Goal: Task Accomplishment & Management: Complete application form

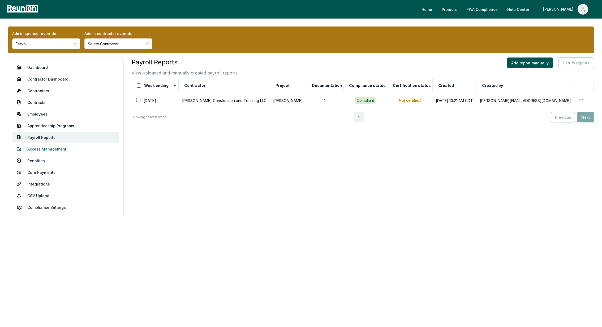
click at [38, 151] on link "Access Management" at bounding box center [65, 149] width 107 height 11
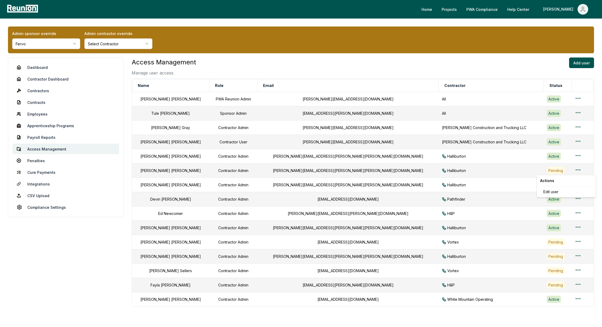
click at [567, 172] on html "Please visit us on your desktop We're working on making our marketplace mobile-…" at bounding box center [301, 178] width 602 height 357
click at [557, 189] on div "Edit user" at bounding box center [566, 192] width 50 height 9
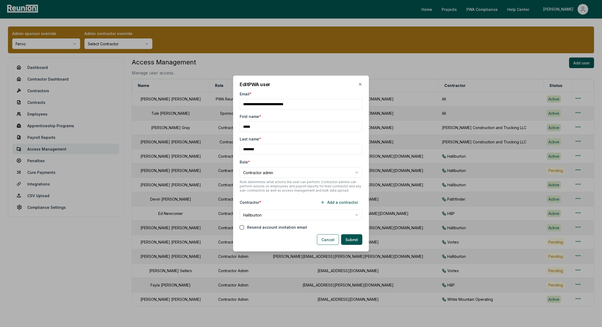
click at [240, 228] on button "button" at bounding box center [242, 227] width 4 height 4
click at [345, 241] on button "Submit" at bounding box center [351, 239] width 21 height 11
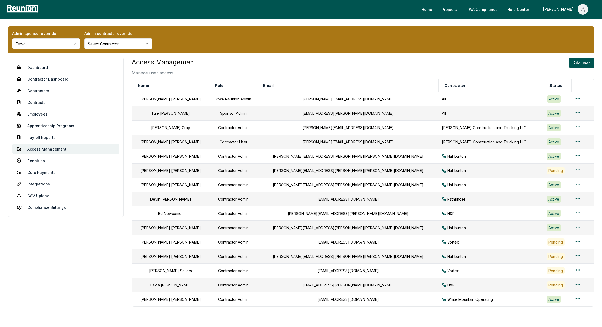
click at [55, 44] on html "Please visit us on your desktop We're working on making our marketplace mobile-…" at bounding box center [301, 178] width 602 height 357
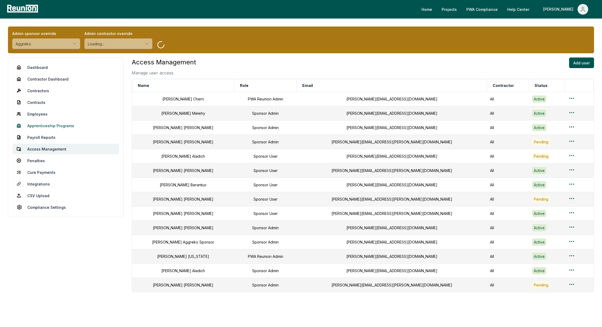
click at [44, 124] on link "Apprenticeship Programs" at bounding box center [65, 125] width 107 height 11
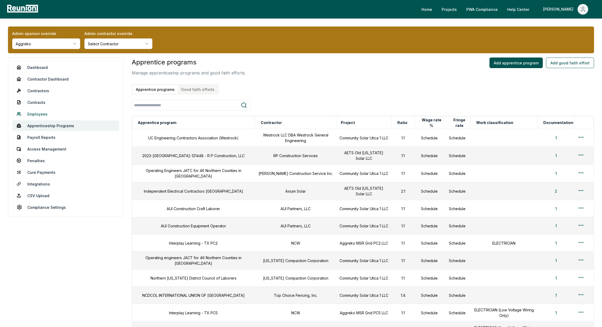
click at [38, 110] on link "Employees" at bounding box center [65, 114] width 107 height 11
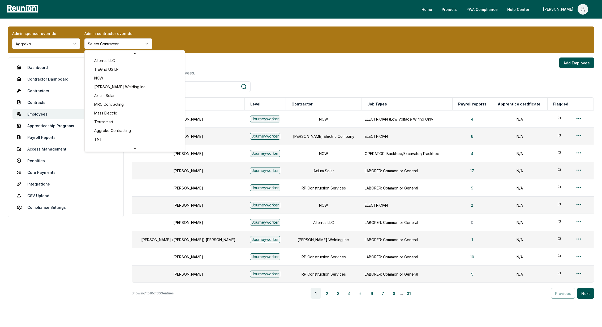
scroll to position [134, 0]
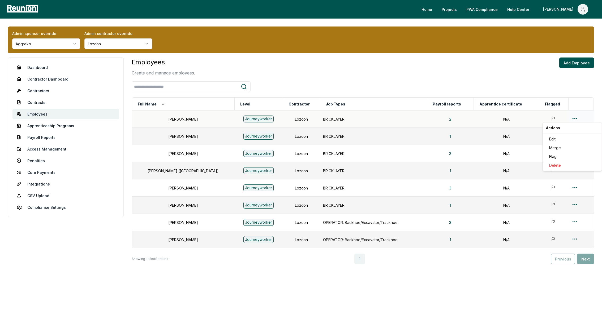
click at [572, 117] on html "Please visit us on your desktop We're working on making our marketplace mobile-…" at bounding box center [301, 163] width 602 height 327
click at [563, 139] on div "Edit" at bounding box center [572, 139] width 50 height 9
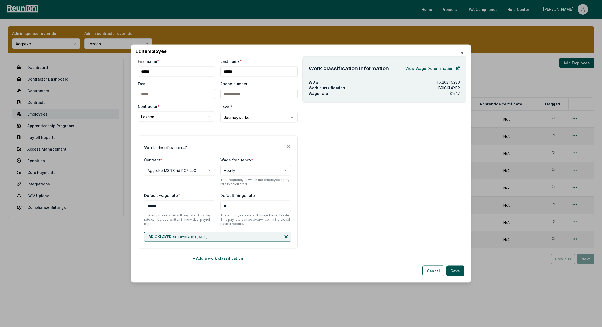
click at [285, 236] on icon at bounding box center [286, 237] width 3 height 3
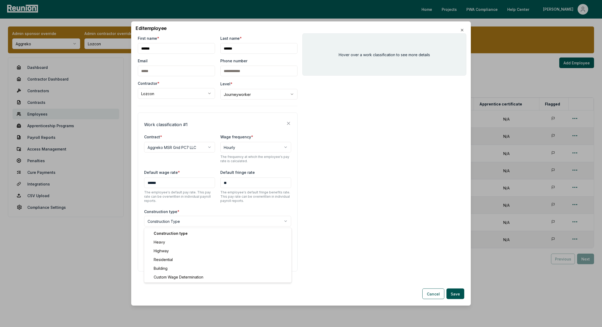
click at [162, 219] on body "Please visit us on your desktop We're working on making our marketplace mobile-…" at bounding box center [301, 163] width 602 height 327
select select "*****"
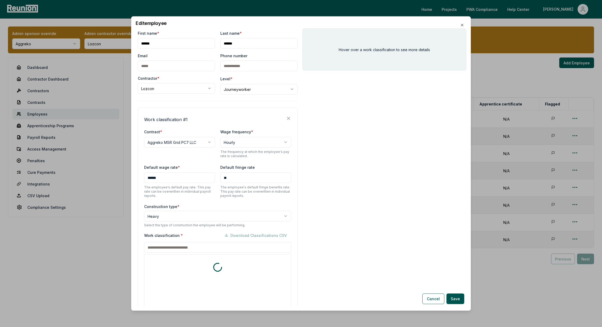
click at [170, 249] on div "Work classification * Download Classifications CSV * includes footnote * detail…" at bounding box center [217, 295] width 147 height 131
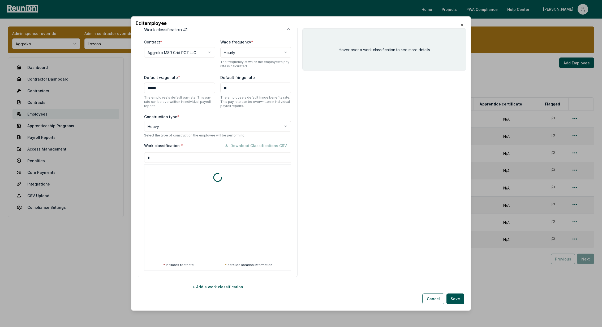
scroll to position [90, 0]
type input "*"
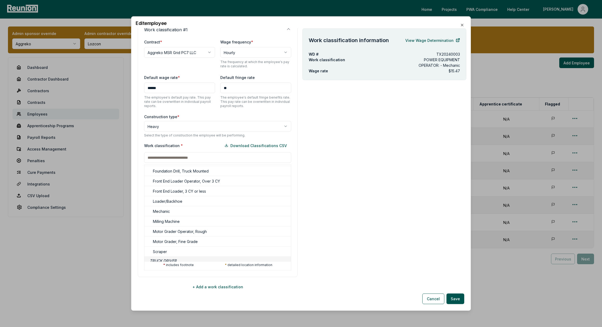
scroll to position [0, 0]
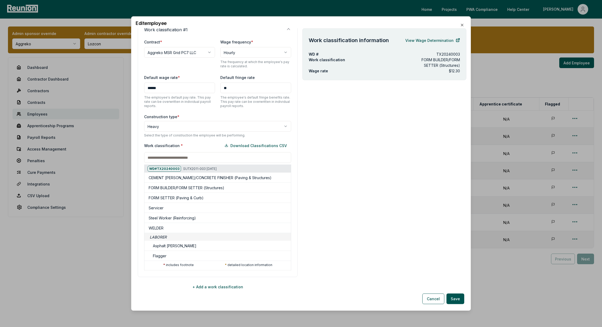
click at [397, 182] on div at bounding box center [144, 203] width 602 height 327
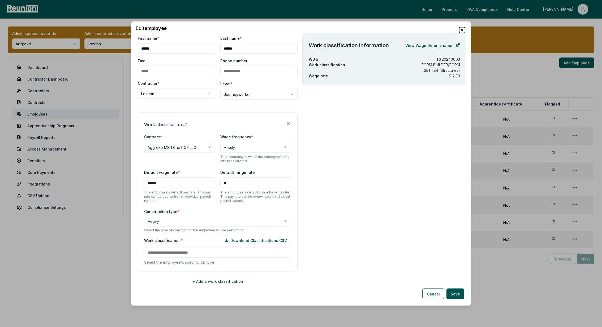
click at [461, 32] on icon "button" at bounding box center [462, 30] width 4 height 4
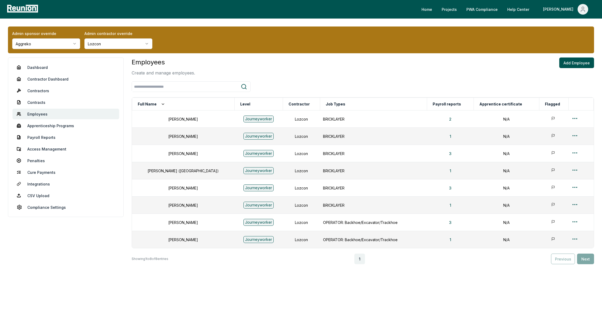
click at [117, 45] on html "Please visit us on your desktop We're working on making our marketplace mobile-…" at bounding box center [301, 163] width 602 height 327
click at [118, 47] on html "Please visit us on your desktop We're working on making our marketplace mobile-…" at bounding box center [301, 163] width 602 height 327
click at [106, 43] on html "Please visit us on your desktop We're working on making our marketplace mobile-…" at bounding box center [301, 163] width 602 height 327
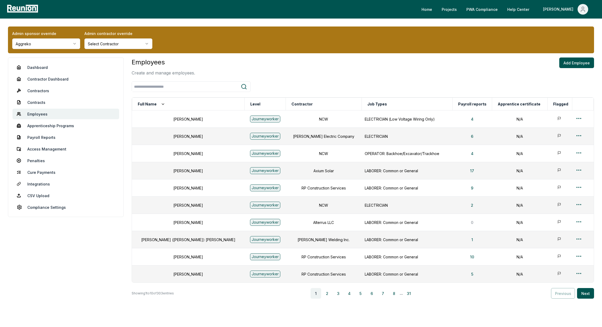
click at [133, 44] on html "Please visit us on your desktop We're working on making our marketplace mobile-…" at bounding box center [301, 174] width 602 height 349
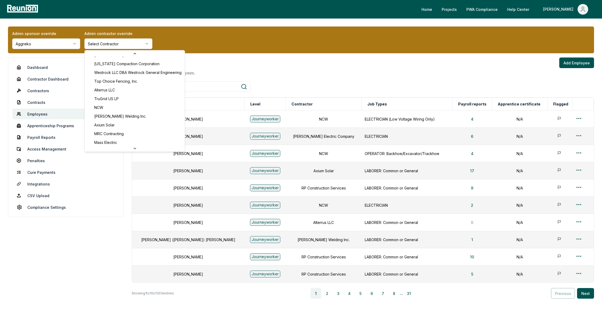
scroll to position [87, 0]
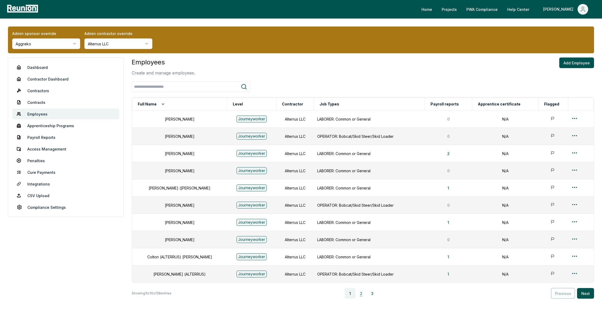
click at [366, 294] on button "2" at bounding box center [361, 293] width 11 height 11
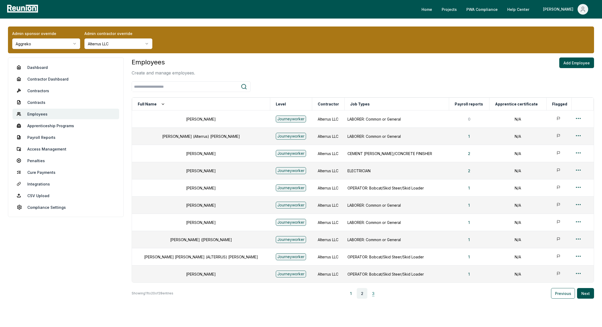
click at [375, 291] on button "3" at bounding box center [373, 293] width 11 height 11
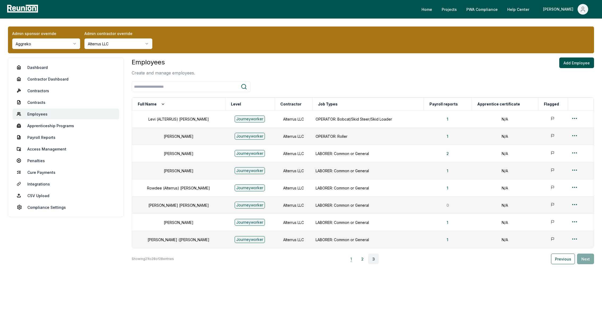
click at [353, 259] on button "1" at bounding box center [351, 259] width 11 height 11
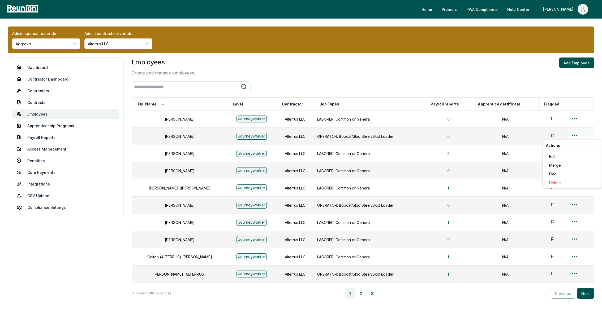
click at [572, 134] on html "Please visit us on your desktop We're working on making our marketplace mobile-…" at bounding box center [301, 174] width 602 height 349
click at [554, 156] on div "Edit" at bounding box center [572, 156] width 50 height 9
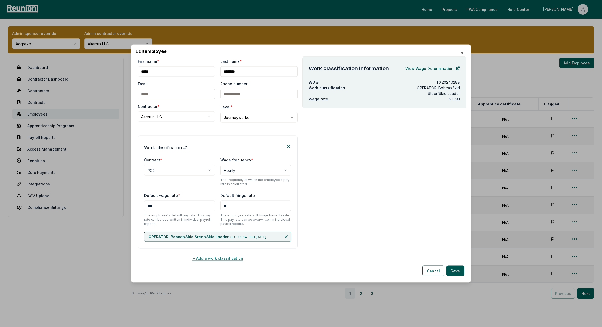
click at [203, 254] on button "+ Add a work classification" at bounding box center [218, 258] width 160 height 11
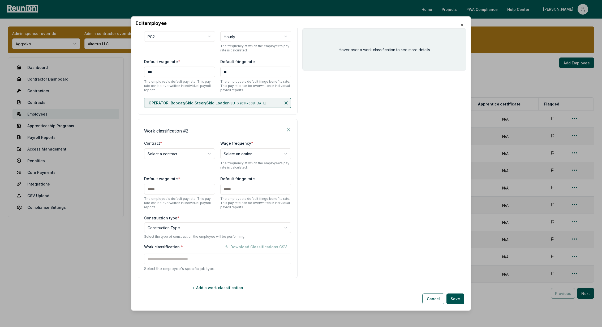
scroll to position [107, 0]
click at [163, 152] on body "Please visit us on your desktop We're working on making our marketplace mobile-…" at bounding box center [301, 174] width 602 height 349
click at [458, 153] on body "Please visit us on your desktop We're working on making our marketplace mobile-…" at bounding box center [301, 174] width 602 height 349
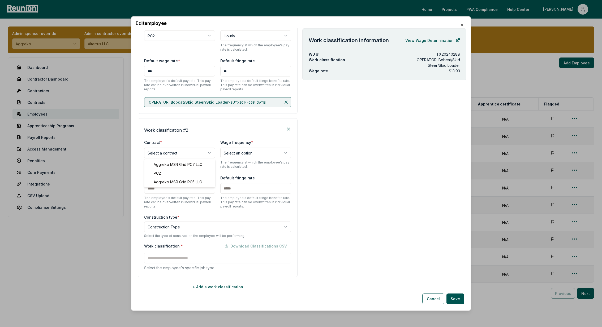
click at [170, 153] on body "Please visit us on your desktop We're working on making our marketplace mobile-…" at bounding box center [301, 174] width 602 height 349
select select "**********"
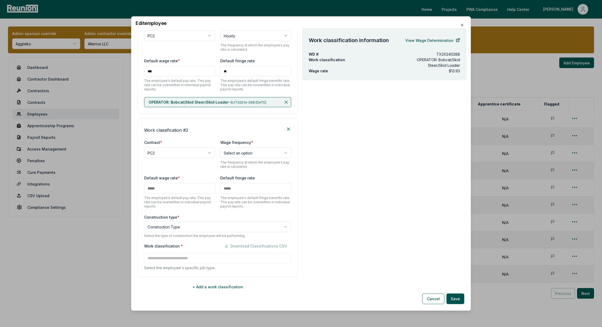
click at [244, 154] on body "Please visit us on your desktop We're working on making our marketplace mobile-…" at bounding box center [301, 174] width 602 height 349
select select "******"
click at [183, 188] on input "text" at bounding box center [179, 188] width 71 height 11
type input "***"
click at [155, 229] on body "Please visit us on your desktop We're working on making our marketplace mobile-…" at bounding box center [301, 174] width 602 height 349
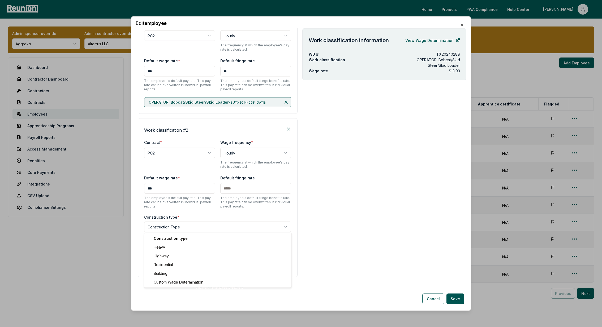
select select "*****"
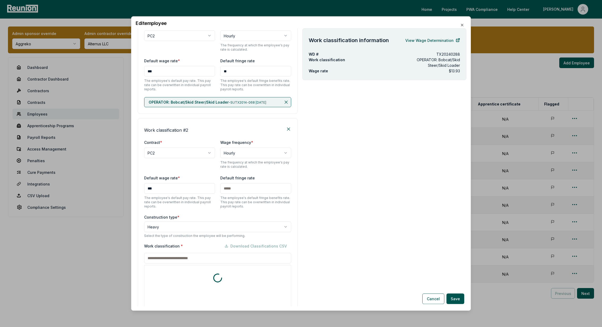
click at [168, 253] on input at bounding box center [217, 258] width 147 height 11
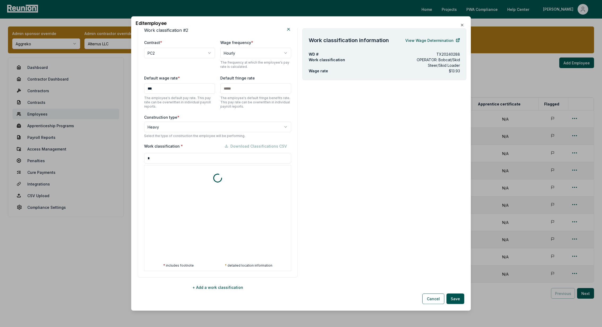
scroll to position [207, 0]
type input "****"
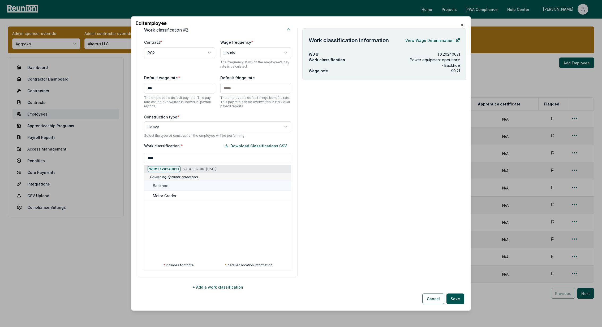
click at [192, 184] on div "Backhoe" at bounding box center [221, 186] width 136 height 6
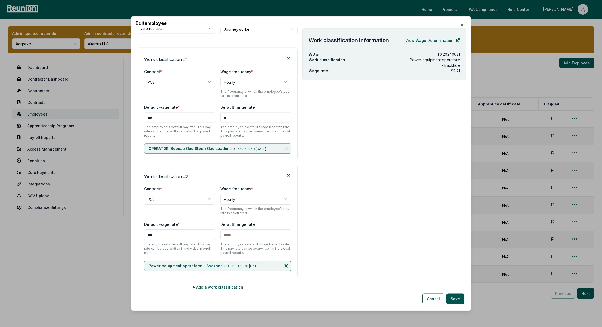
click at [287, 268] on icon at bounding box center [285, 265] width 5 height 5
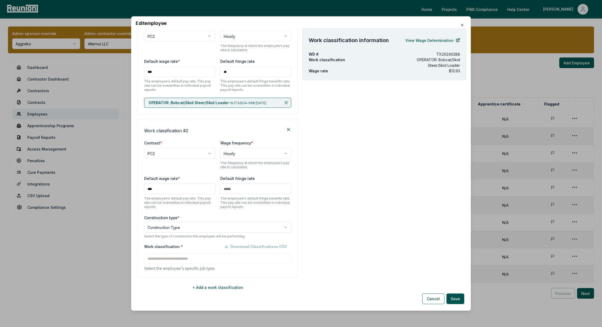
scroll to position [105, 0]
click at [170, 228] on body "Please visit us on your desktop We're working on making our marketplace mobile-…" at bounding box center [301, 174] width 602 height 349
select select "*****"
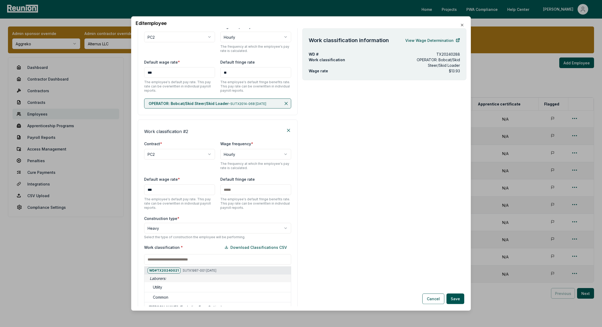
click at [163, 256] on div "Work classification * Download Classifications CSV WD# TX20240021 SUTX1987-001 …" at bounding box center [217, 307] width 147 height 131
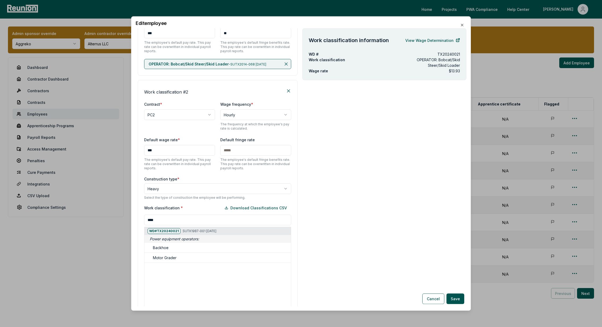
scroll to position [144, 0]
type input "*"
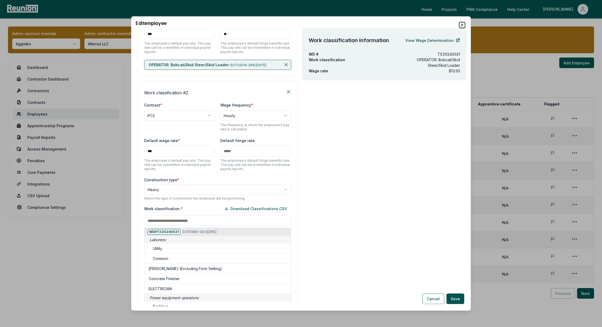
click at [460, 25] on icon "button" at bounding box center [462, 25] width 4 height 4
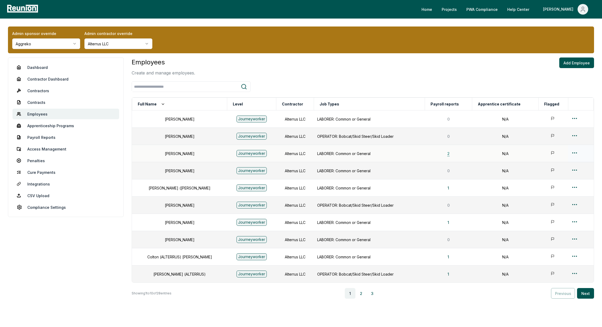
click at [450, 154] on button "2" at bounding box center [448, 153] width 11 height 11
click at [449, 275] on button "1" at bounding box center [448, 274] width 10 height 11
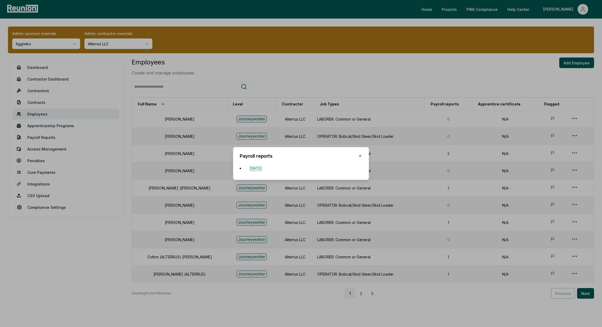
click at [259, 170] on button "April 12, 2025" at bounding box center [255, 168] width 20 height 11
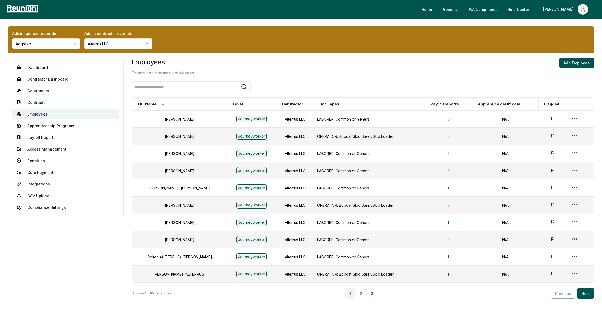
click at [364, 294] on button "2" at bounding box center [361, 293] width 11 height 11
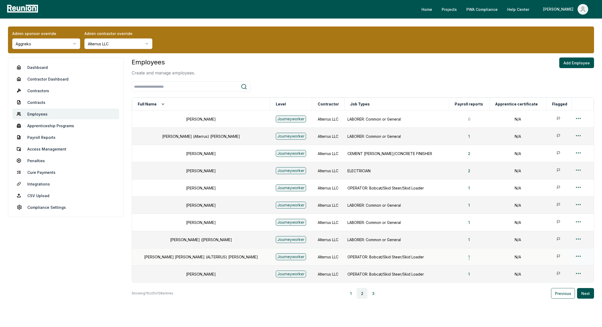
click at [464, 258] on button "1" at bounding box center [469, 257] width 10 height 11
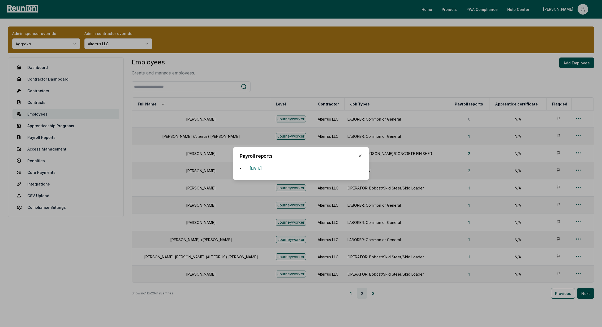
click at [257, 169] on button "February 15, 2025" at bounding box center [255, 168] width 20 height 11
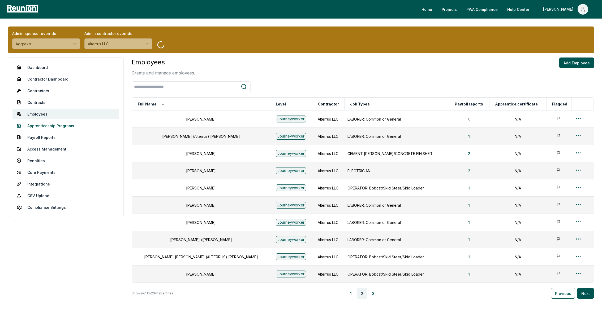
click at [45, 125] on link "Apprenticeship Programs" at bounding box center [65, 125] width 107 height 11
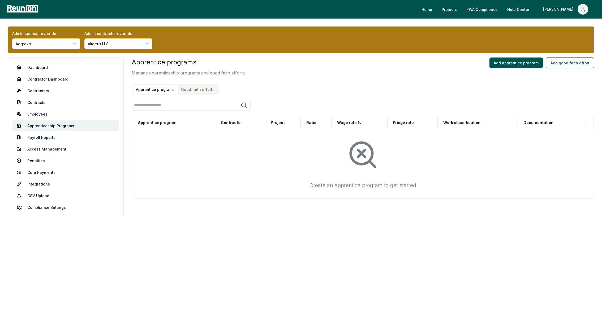
click at [194, 90] on button "Good faith efforts" at bounding box center [198, 89] width 40 height 9
click at [533, 62] on button "Add apprentice program" at bounding box center [515, 63] width 53 height 11
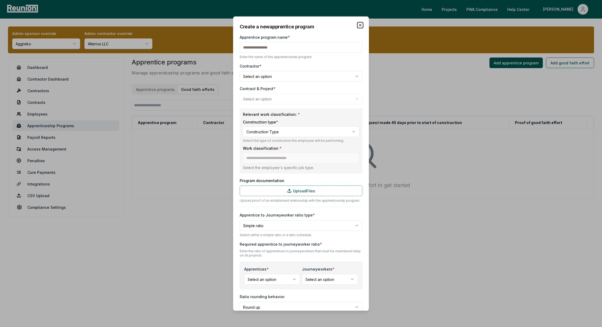
click at [359, 23] on icon "button" at bounding box center [360, 25] width 4 height 4
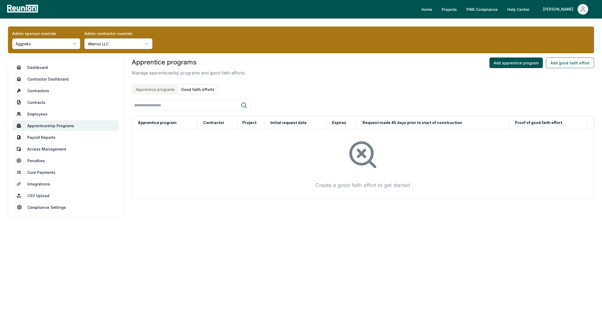
click at [192, 90] on button "Good faith efforts" at bounding box center [198, 89] width 40 height 9
click at [572, 60] on button "Add good faith effort" at bounding box center [570, 63] width 48 height 11
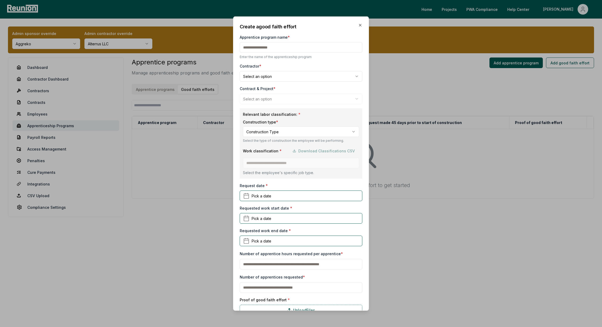
click at [255, 50] on input "Apprentice program name *" at bounding box center [301, 47] width 123 height 11
type input "*"
type input "**********"
click at [265, 74] on body "**********" at bounding box center [301, 163] width 602 height 327
select select "**********"
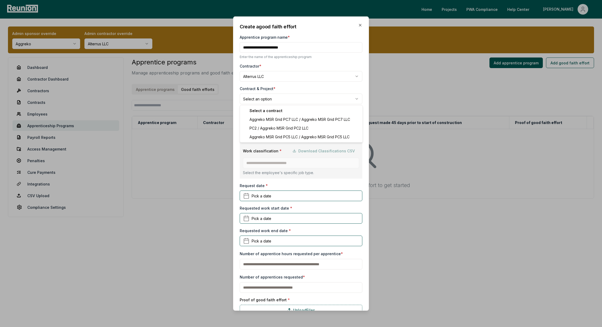
click at [263, 98] on body "**********" at bounding box center [301, 163] width 602 height 327
select select "**********"
click at [266, 133] on body "**********" at bounding box center [301, 163] width 602 height 327
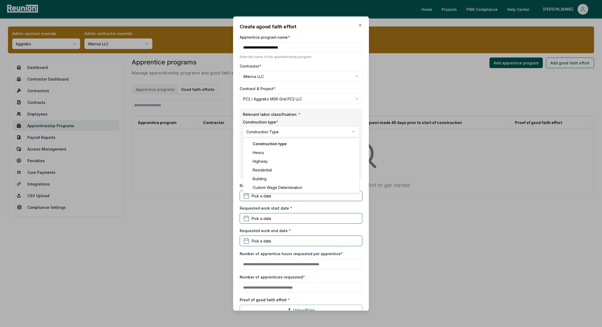
select select "********"
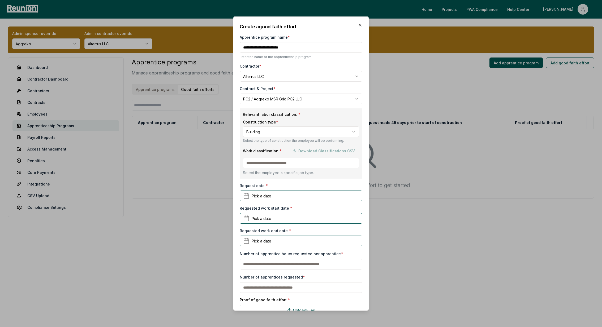
click at [265, 160] on input at bounding box center [301, 163] width 116 height 11
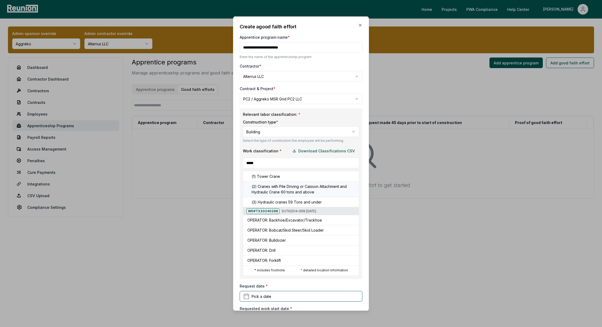
scroll to position [23, 0]
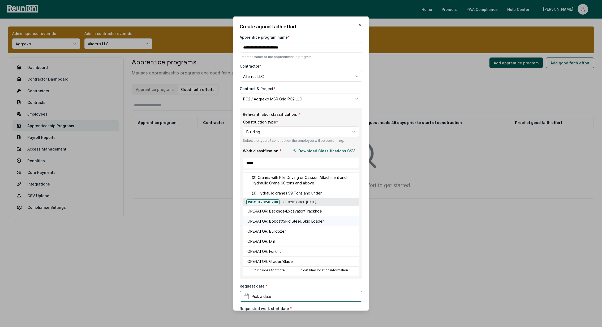
type input "*****"
click at [319, 221] on h5 "OPERATOR: Bobcat/Skid Steer/Skid Loader" at bounding box center [285, 222] width 76 height 6
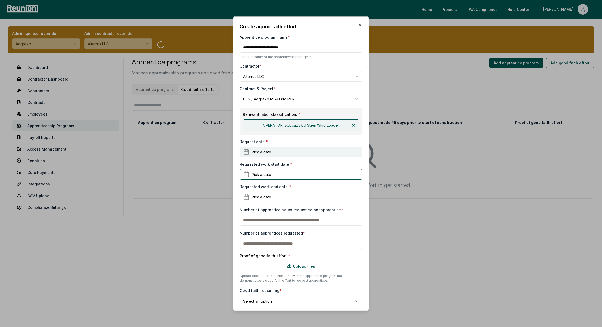
click at [257, 152] on span "Pick a date" at bounding box center [261, 152] width 20 height 6
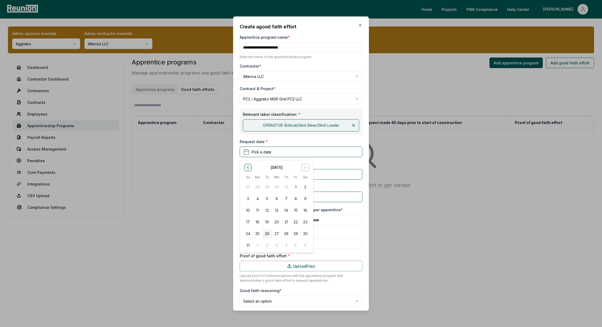
click at [247, 167] on icon "Go to previous month" at bounding box center [248, 167] width 4 height 4
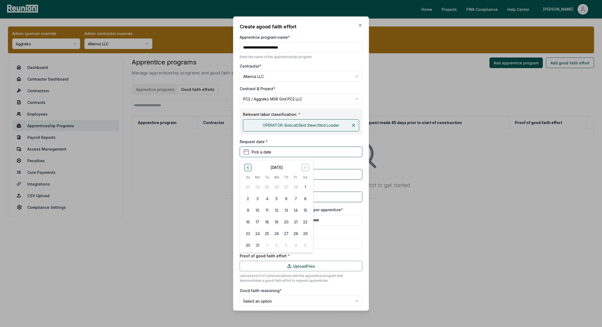
click at [247, 167] on icon "Go to previous month" at bounding box center [248, 167] width 4 height 4
click at [246, 209] on button "15" at bounding box center [248, 211] width 10 height 10
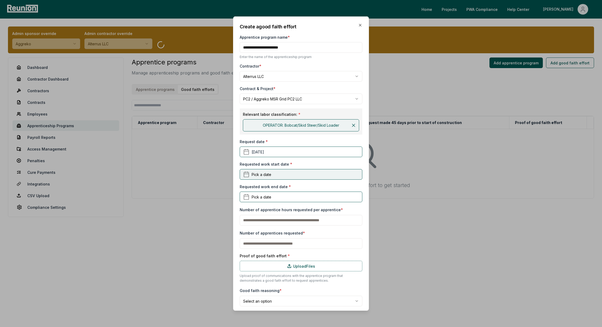
click at [263, 173] on span "Pick a date" at bounding box center [261, 175] width 20 height 6
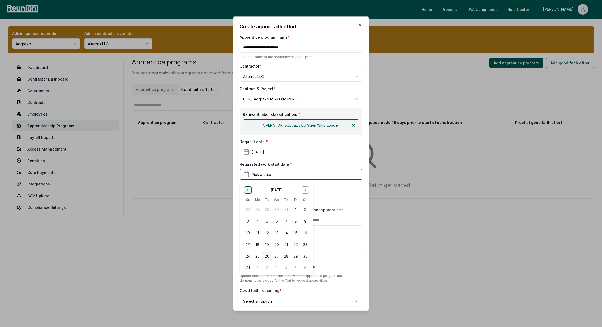
click at [247, 190] on icon "Go to previous month" at bounding box center [247, 190] width 1 height 2
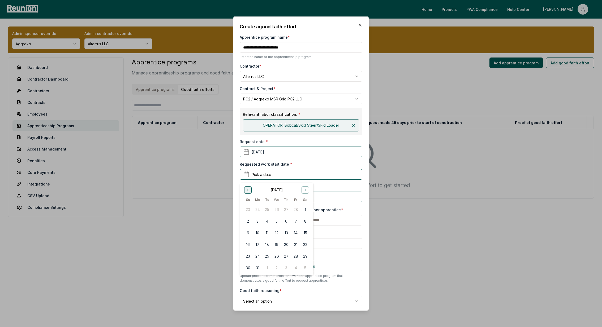
click at [247, 190] on icon "Go to previous month" at bounding box center [247, 190] width 1 height 2
click at [255, 232] on button "10" at bounding box center [258, 233] width 10 height 10
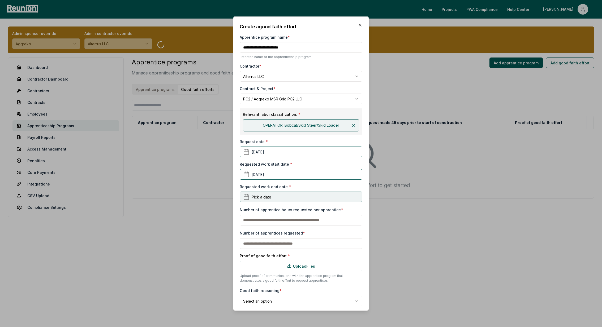
click at [257, 192] on button "Pick a date" at bounding box center [301, 197] width 123 height 11
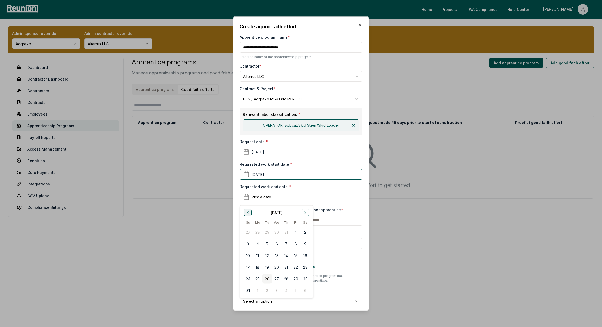
click at [247, 212] on icon "Go to previous month" at bounding box center [248, 213] width 4 height 4
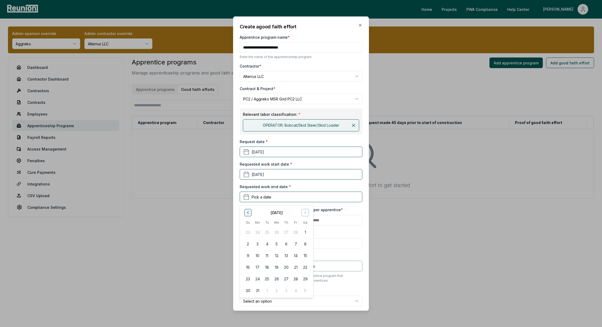
click at [247, 212] on icon "Go to previous month" at bounding box center [248, 213] width 4 height 4
click at [287, 256] on button "13" at bounding box center [286, 256] width 10 height 10
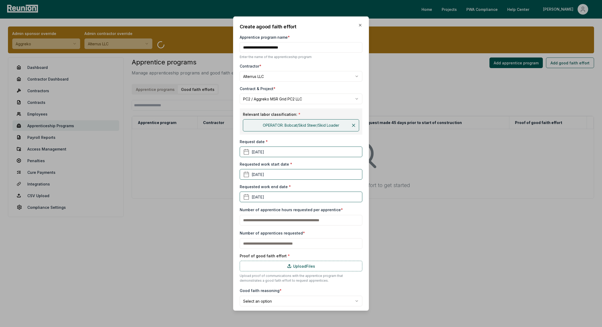
click at [258, 219] on input "text" at bounding box center [301, 220] width 123 height 11
type input "*"
click at [250, 245] on input "text" at bounding box center [301, 243] width 123 height 11
click at [254, 223] on input "*" at bounding box center [301, 220] width 123 height 11
type input "**"
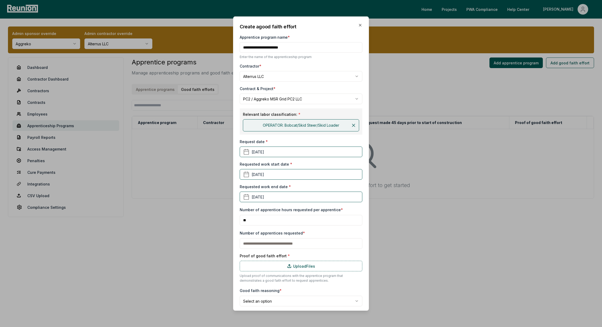
click at [254, 239] on input "text" at bounding box center [301, 243] width 123 height 11
type input "*"
click at [256, 269] on label "Upload Files" at bounding box center [301, 266] width 123 height 11
click at [0, 0] on input "Upload Files" at bounding box center [0, 0] width 0 height 0
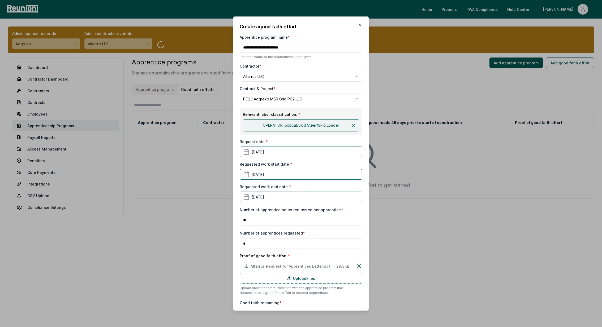
scroll to position [31, 0]
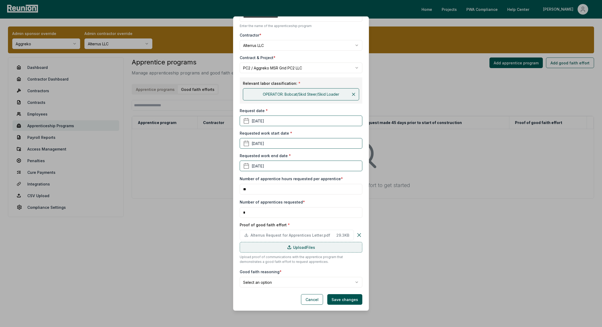
click at [278, 249] on label "Upload Files" at bounding box center [301, 247] width 123 height 11
click at [0, 0] on input "Upload Files" at bounding box center [0, 0] width 0 height 0
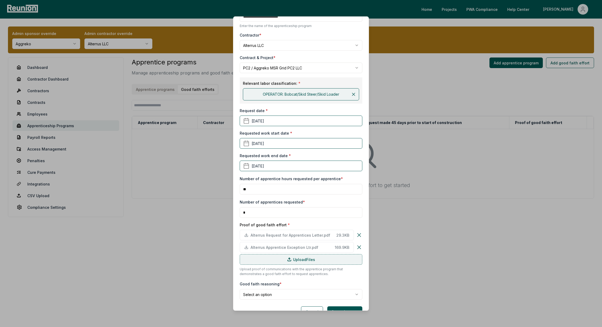
scroll to position [44, 0]
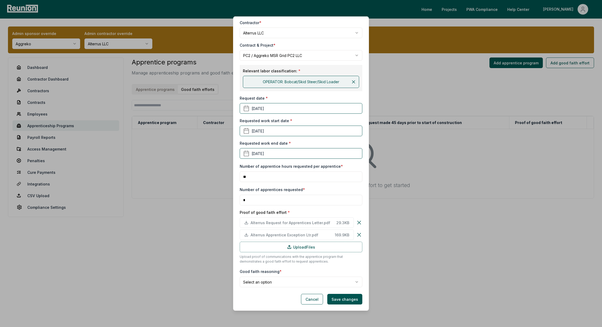
click at [265, 288] on form "**********" at bounding box center [301, 142] width 123 height 325
click at [264, 284] on body "**********" at bounding box center [301, 163] width 602 height 327
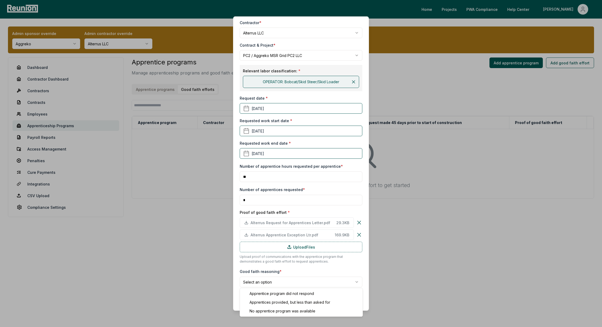
select select "**********"
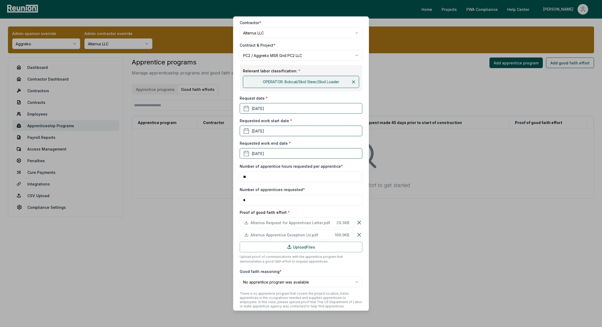
click at [266, 284] on body "**********" at bounding box center [301, 163] width 602 height 327
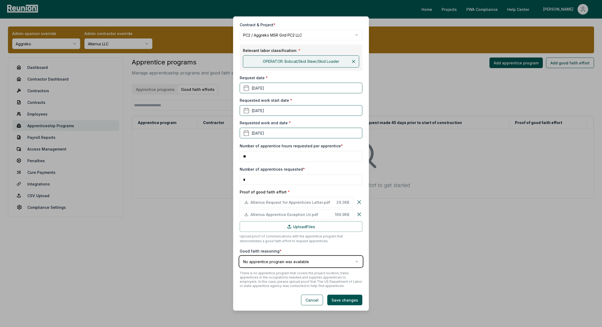
scroll to position [64, 0]
click at [352, 304] on button "Save changes" at bounding box center [344, 299] width 35 height 11
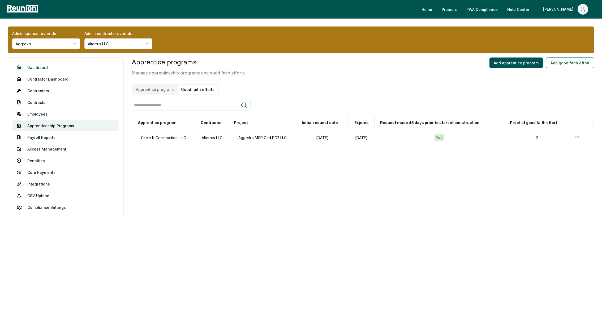
click at [30, 70] on link "Dashboard" at bounding box center [65, 67] width 107 height 11
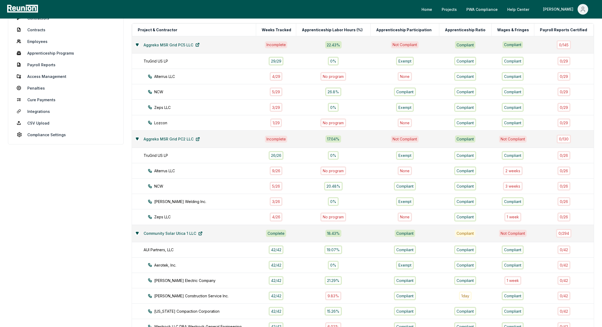
scroll to position [86, 0]
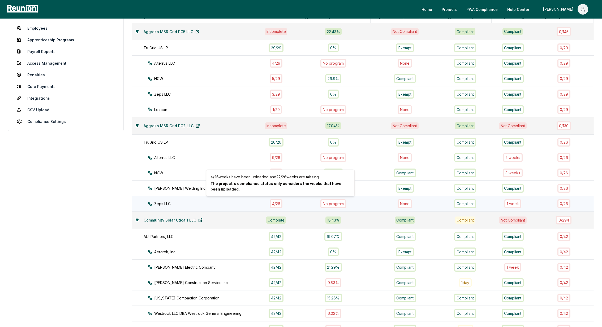
click at [278, 203] on div "4 / 26" at bounding box center [276, 203] width 13 height 9
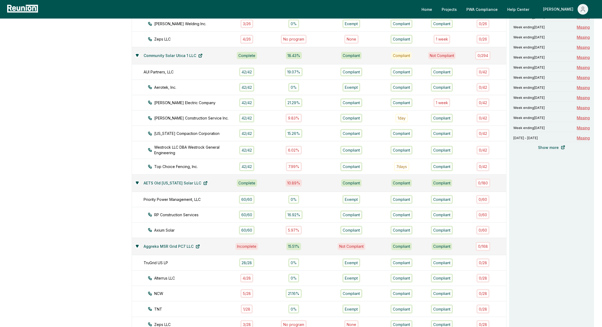
scroll to position [0, 0]
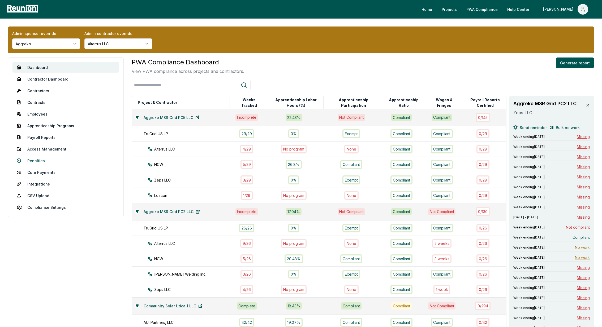
click at [43, 162] on link "Penalties" at bounding box center [65, 160] width 107 height 11
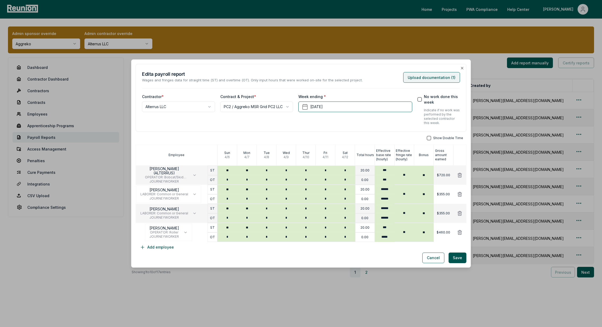
click at [429, 80] on button "Upload documentation ( 1 )" at bounding box center [431, 77] width 57 height 11
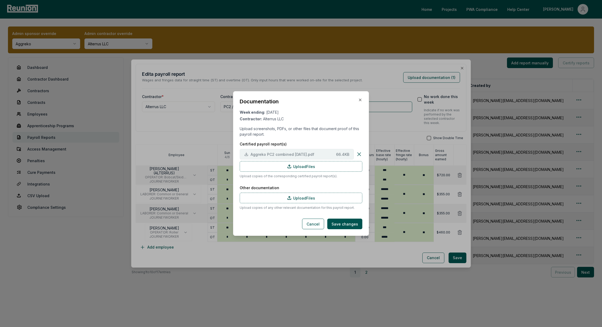
click at [285, 154] on span "Aggreko PC2 combined [DATE].pdf" at bounding box center [291, 155] width 83 height 6
click at [358, 73] on div at bounding box center [301, 163] width 602 height 327
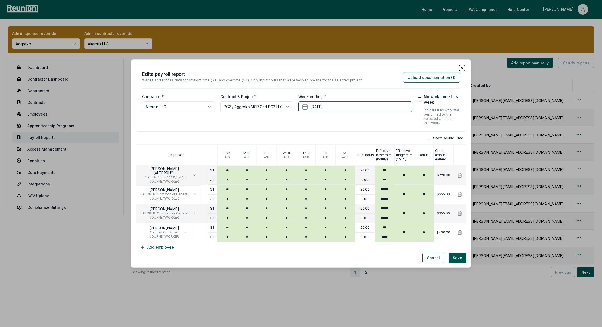
click at [462, 68] on icon "button" at bounding box center [462, 68] width 4 height 4
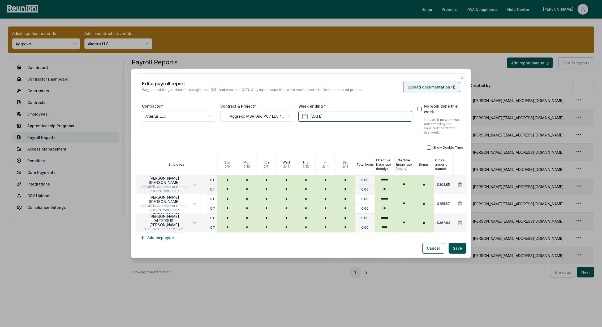
click at [438, 88] on button "Upload documentation ( 1 )" at bounding box center [431, 87] width 57 height 11
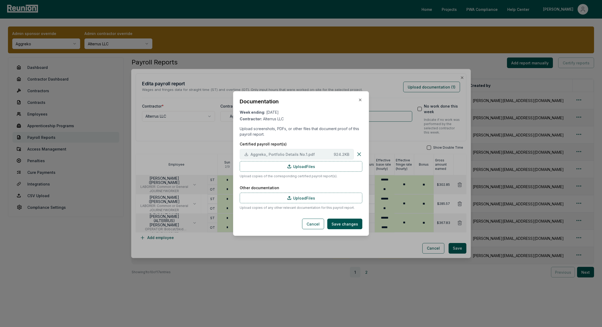
click at [270, 151] on button "Aggreko_ Portfolio Details No.1.pdf 924.2 KB" at bounding box center [297, 154] width 114 height 11
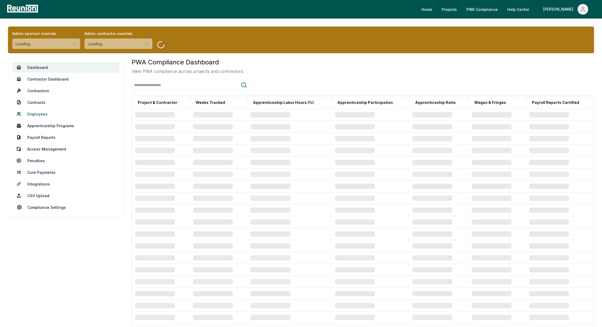
click at [43, 113] on link "Employees" at bounding box center [65, 114] width 107 height 11
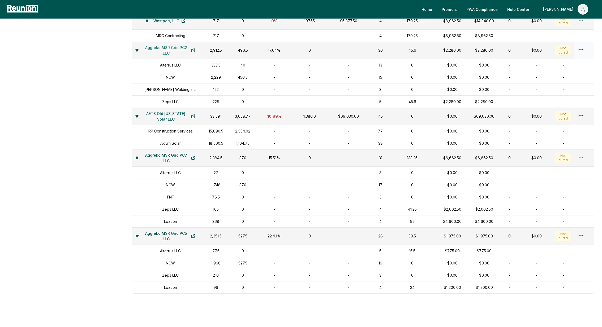
scroll to position [576, 0]
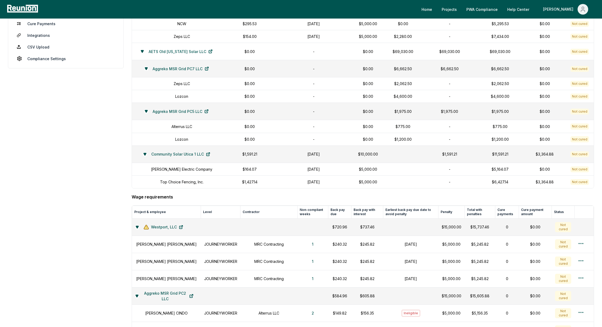
scroll to position [0, 0]
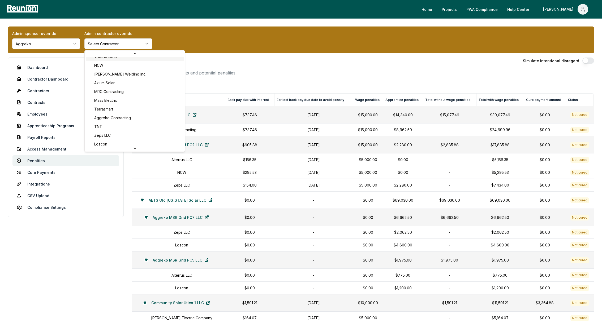
scroll to position [132, 0]
